Goal: Task Accomplishment & Management: Manage account settings

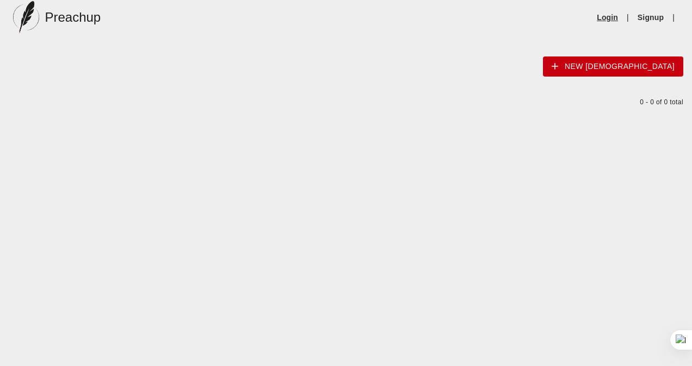
drag, startPoint x: 0, startPoint y: 0, endPoint x: 611, endPoint y: 15, distance: 611.3
click at [611, 15] on link "Login" at bounding box center [606, 17] width 21 height 11
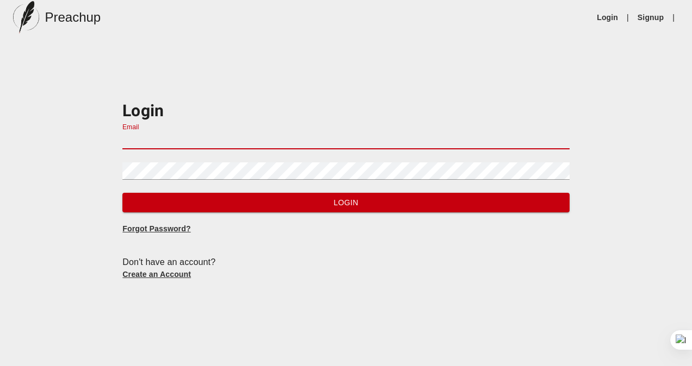
click at [375, 139] on input "Email" at bounding box center [345, 140] width 446 height 17
type input "[EMAIL_ADDRESS][PERSON_NAME][PERSON_NAME][DOMAIN_NAME]"
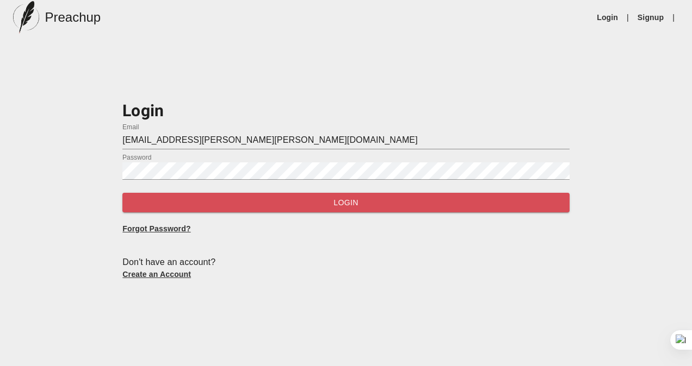
click at [278, 201] on span "Login" at bounding box center [345, 203] width 429 height 14
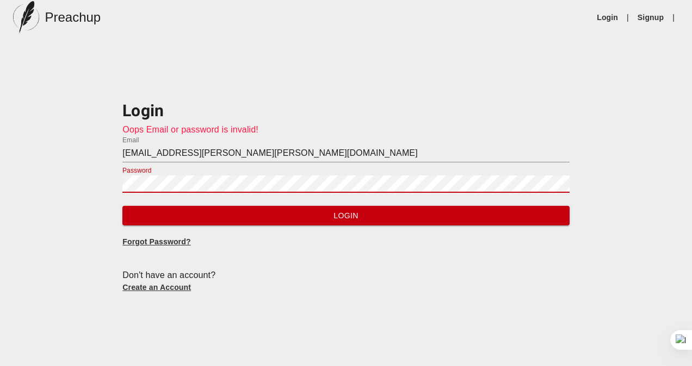
click at [104, 173] on div "Login Oops Email or password is invalid! Email [EMAIL_ADDRESS][PERSON_NAME][PER…" at bounding box center [346, 188] width 692 height 231
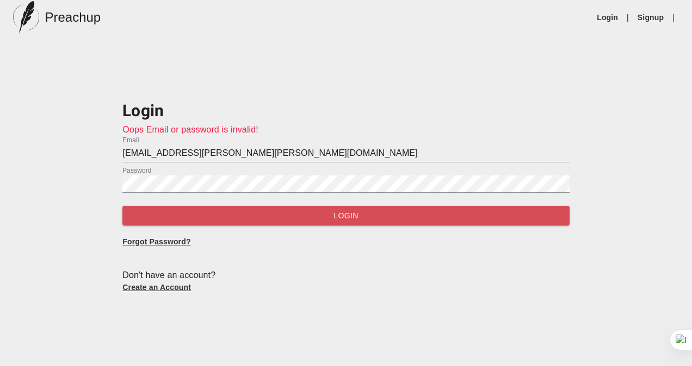
click at [136, 212] on span "Login" at bounding box center [345, 216] width 429 height 14
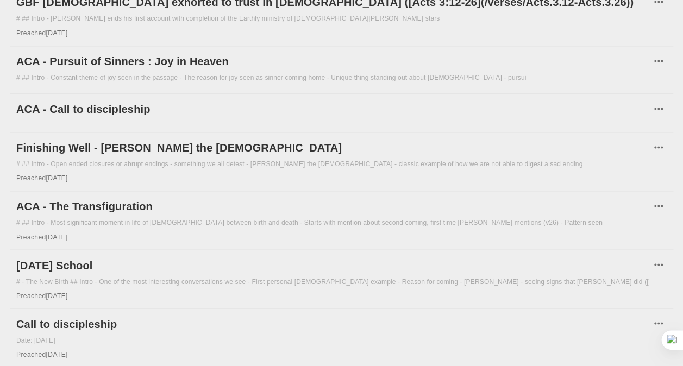
scroll to position [802, 0]
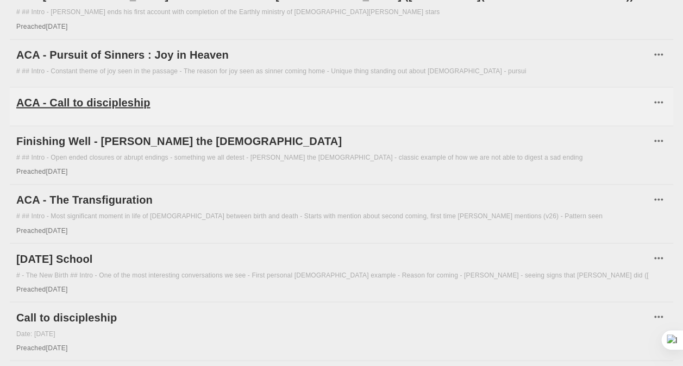
click at [96, 99] on h6 "ACA - Call to discipleship" at bounding box center [333, 102] width 634 height 17
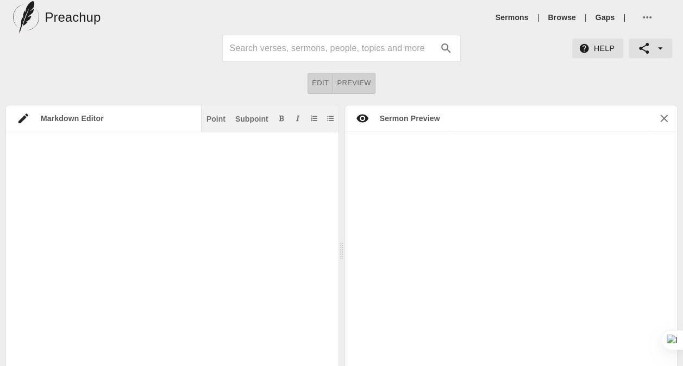
type textarea "# ACA - Call to discipleship ## Intro - 70 have been sent out in the path [DEMO…"
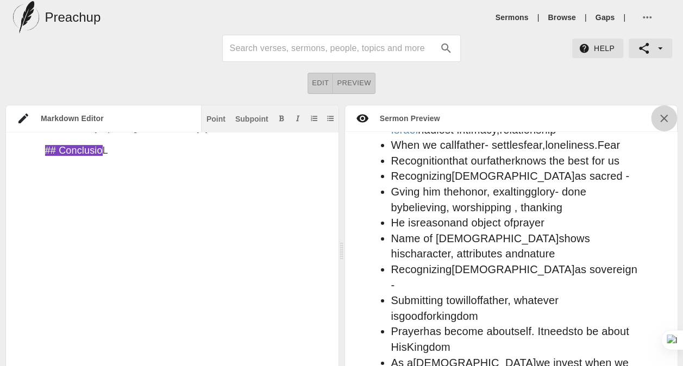
click at [659, 116] on icon "button" at bounding box center [664, 118] width 13 height 13
